Goal: Transaction & Acquisition: Purchase product/service

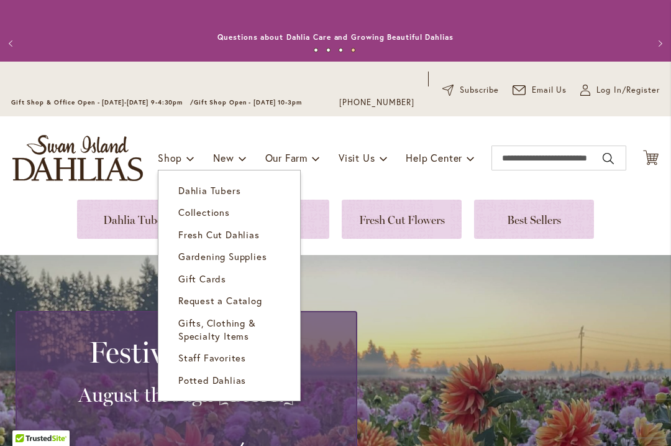
click at [243, 203] on link "Collections" at bounding box center [229, 212] width 142 height 22
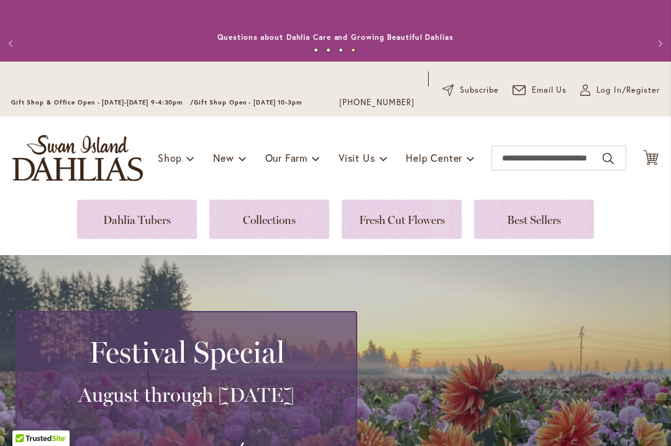
click at [164, 222] on link at bounding box center [137, 218] width 120 height 39
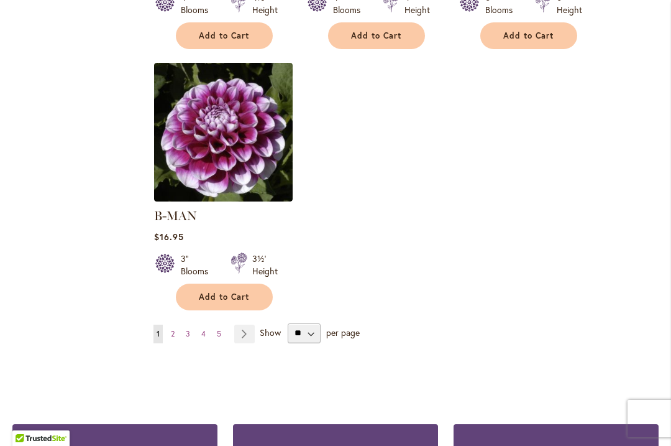
scroll to position [1636, 0]
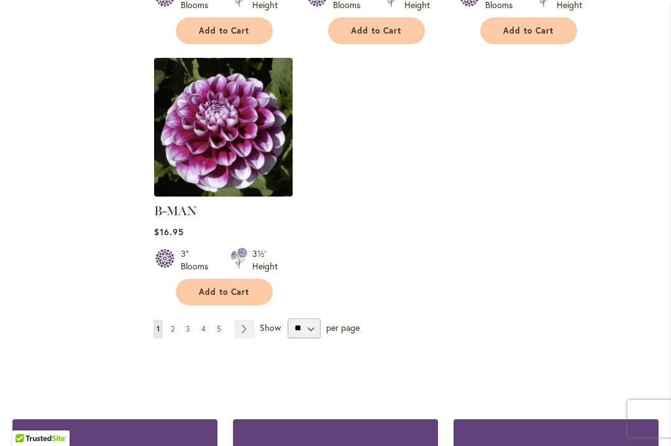
click at [223, 319] on link "Page 5" at bounding box center [219, 328] width 11 height 19
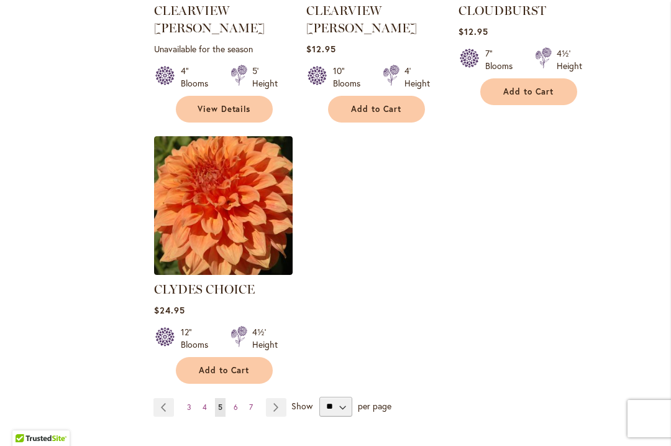
scroll to position [1577, 0]
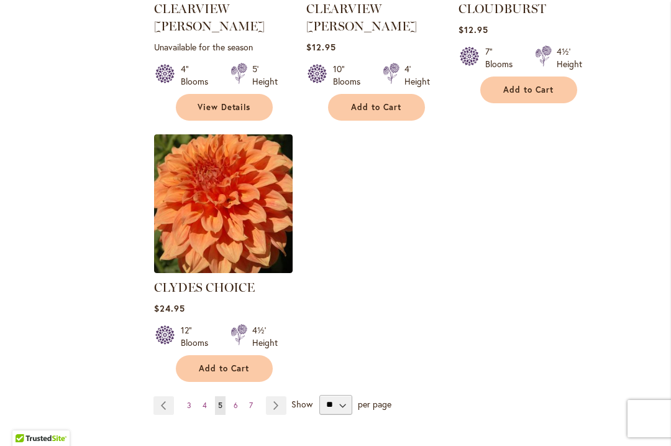
click at [378, 397] on span "per page" at bounding box center [375, 403] width 34 height 12
click at [347, 395] on select "** ** ** **" at bounding box center [335, 405] width 33 height 20
click at [254, 396] on link "Page 7" at bounding box center [251, 405] width 10 height 19
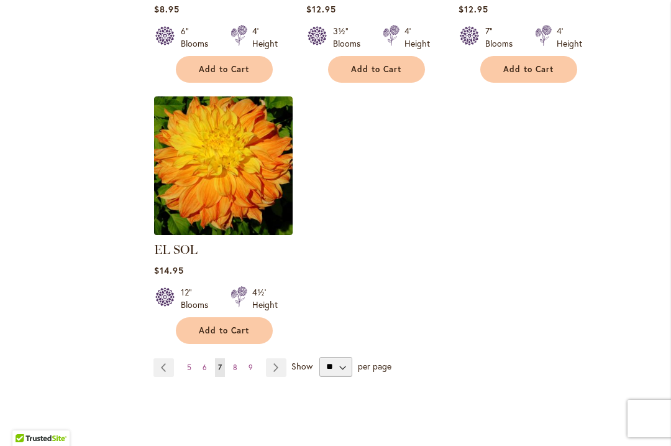
scroll to position [1598, 0]
click at [254, 358] on link "Page 9" at bounding box center [250, 367] width 11 height 19
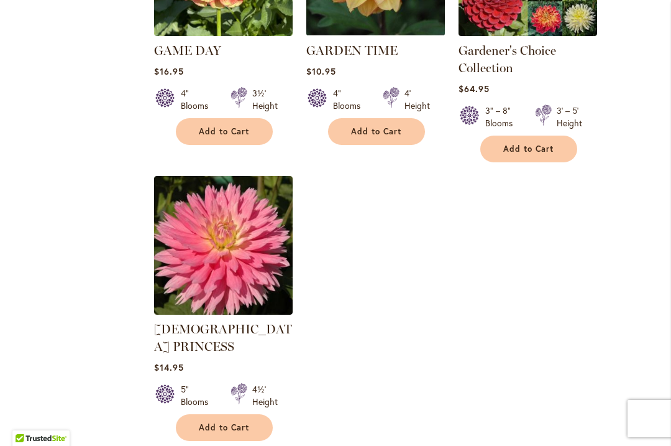
scroll to position [1576, 0]
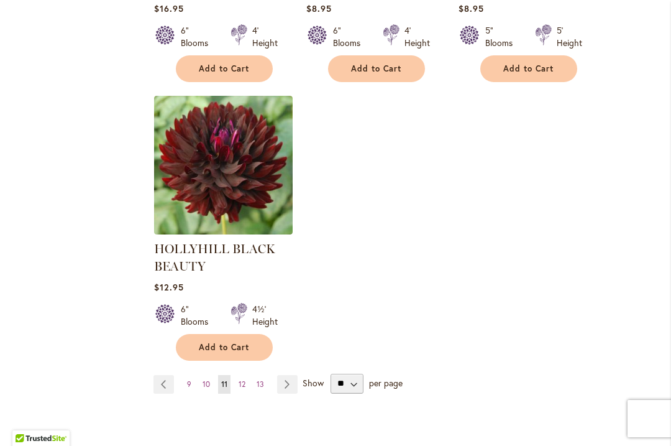
scroll to position [1630, 0]
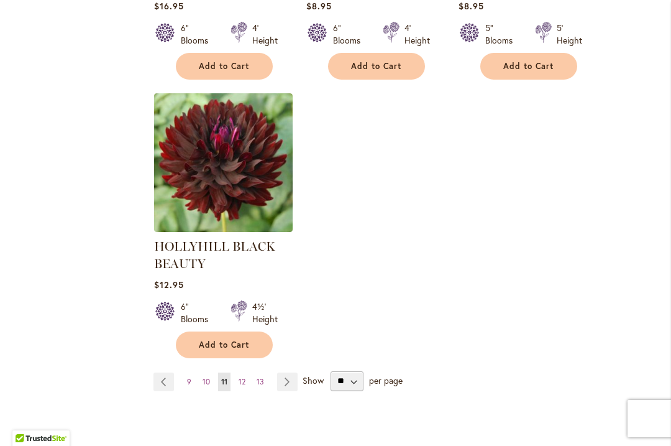
click at [266, 382] on link "Page 13" at bounding box center [261, 381] width 14 height 19
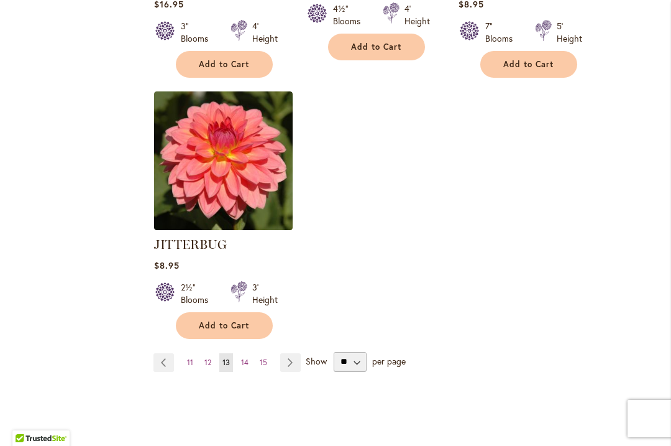
scroll to position [1662, 0]
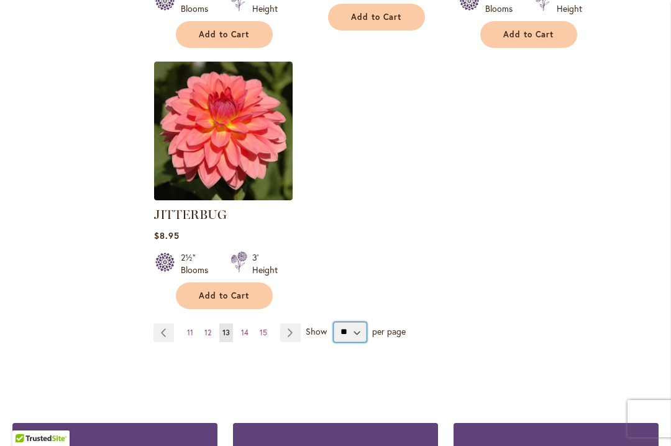
click at [355, 322] on select "** ** ** **" at bounding box center [350, 332] width 33 height 20
select select "**"
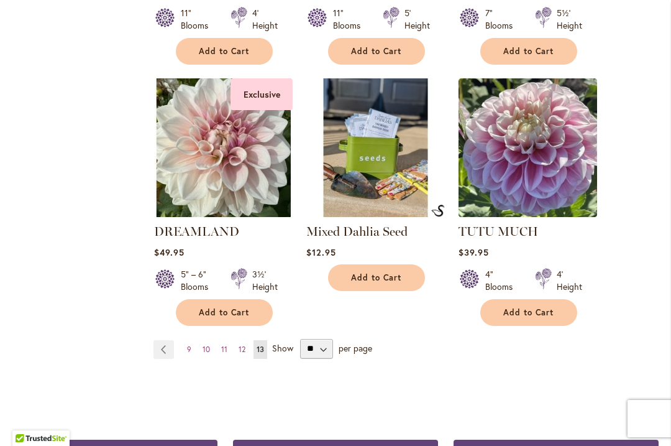
scroll to position [2686, 0]
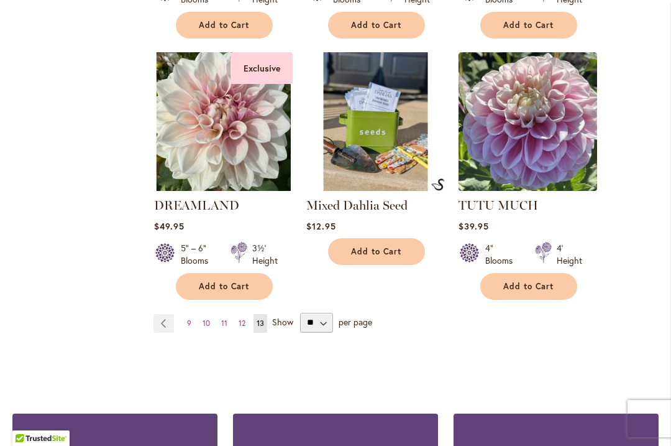
click at [247, 314] on link "Page 12" at bounding box center [242, 323] width 13 height 19
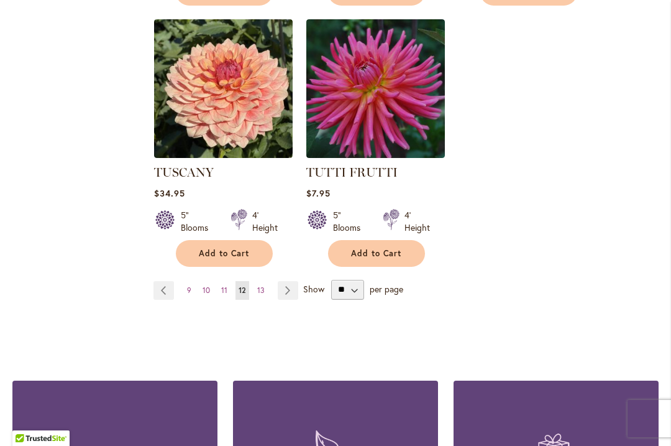
scroll to position [3039, 0]
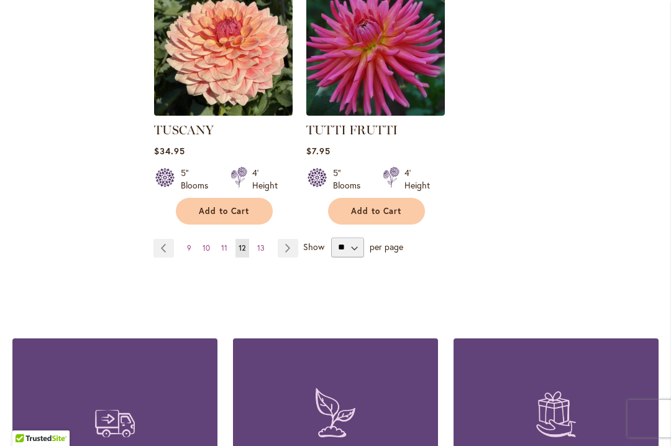
click at [226, 239] on link "Page 11" at bounding box center [224, 248] width 12 height 19
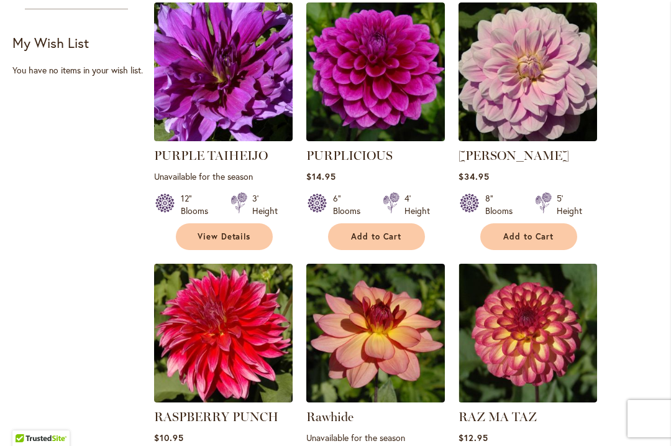
scroll to position [885, 0]
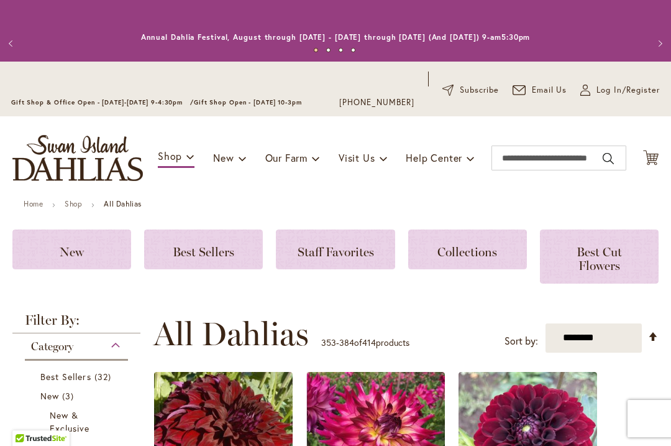
scroll to position [361, 0]
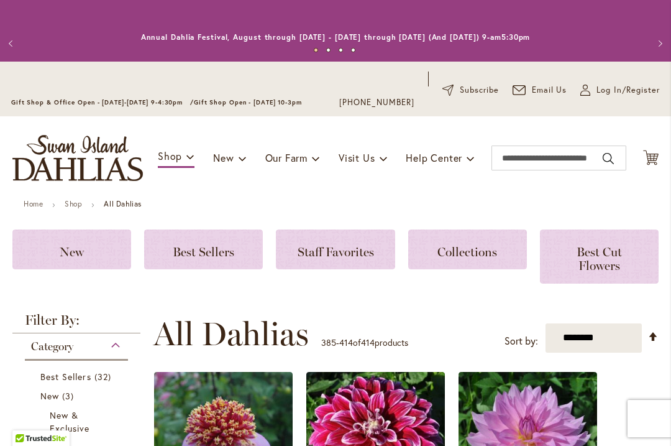
scroll to position [361, 0]
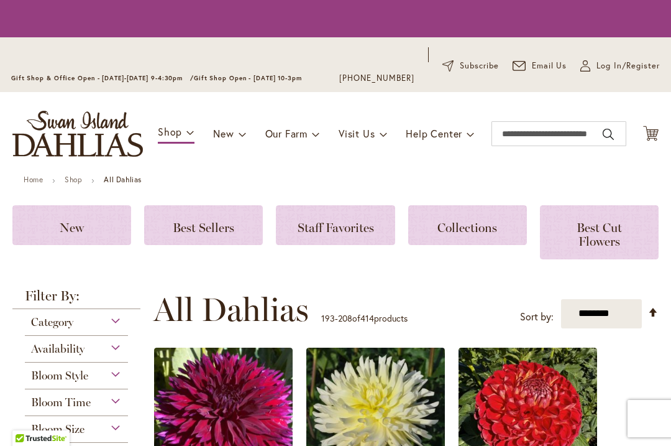
select select "**"
